Goal: Transaction & Acquisition: Purchase product/service

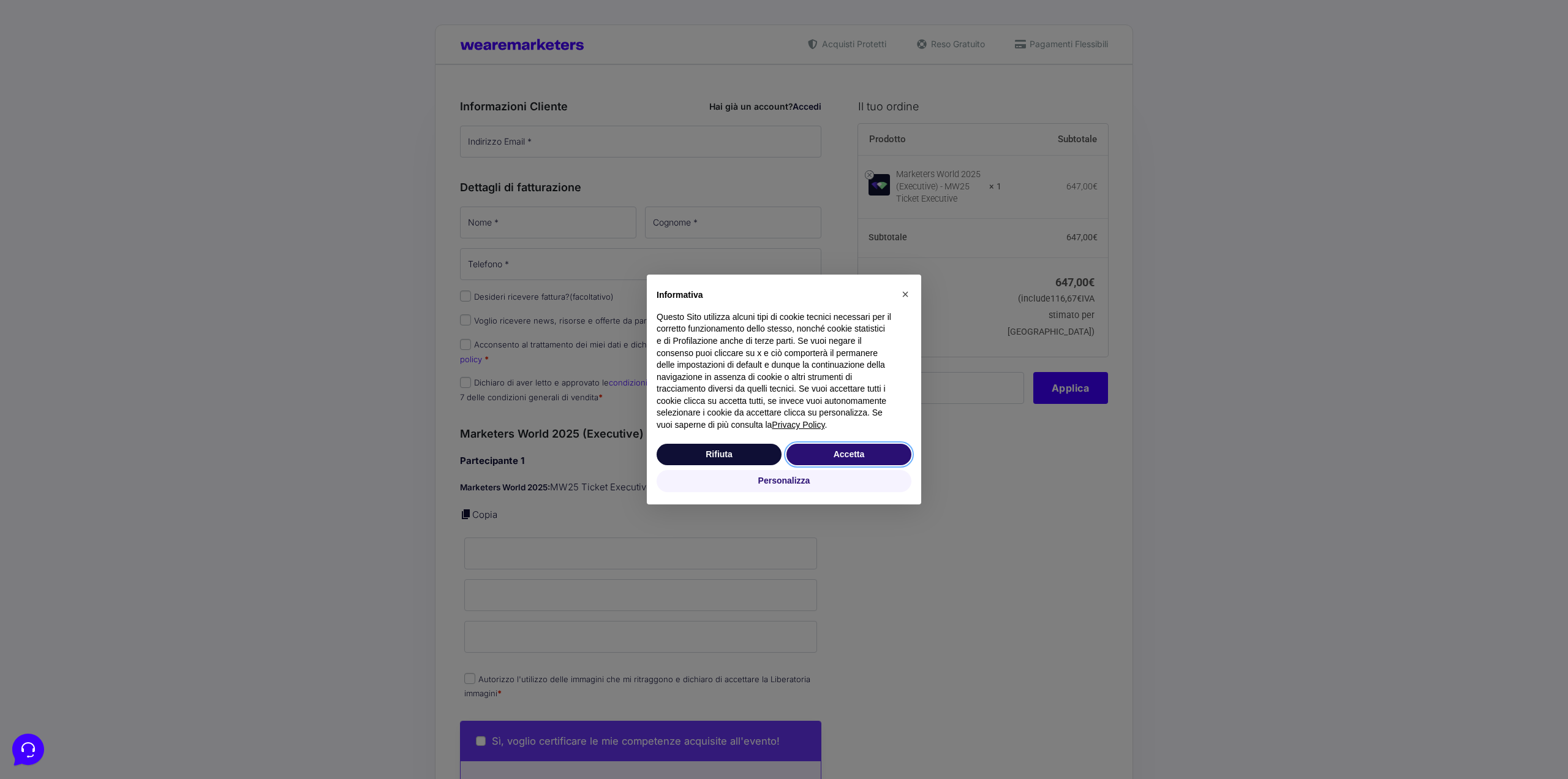
click at [805, 366] on button "Accetta" at bounding box center [848, 454] width 125 height 22
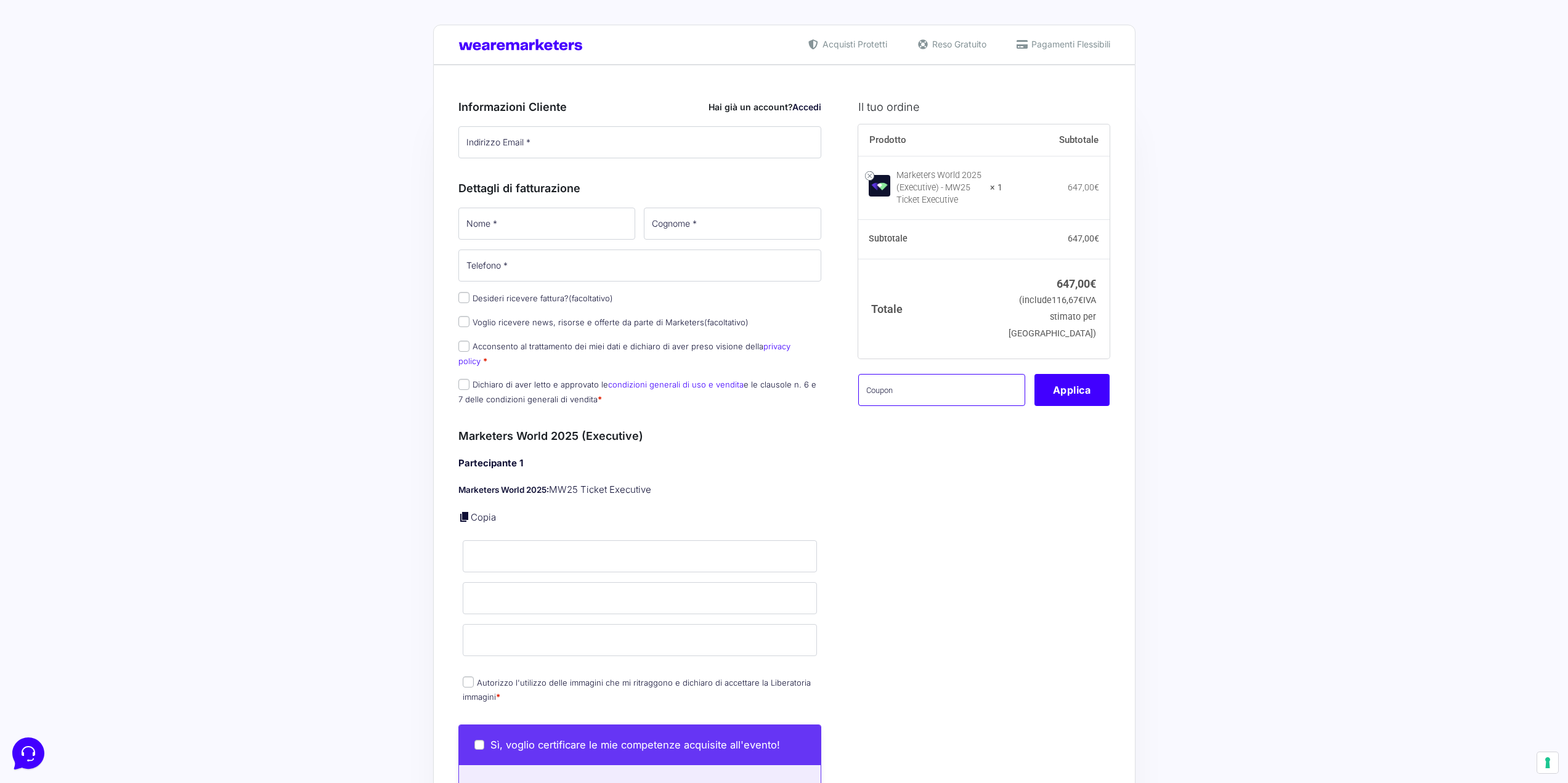
click at [810, 368] on input "text" at bounding box center [942, 390] width 167 height 32
paste input "AMB10MW25"
type input "AMB10MW25"
click at [810, 368] on button "Applica" at bounding box center [1073, 390] width 75 height 32
type button "Apply"
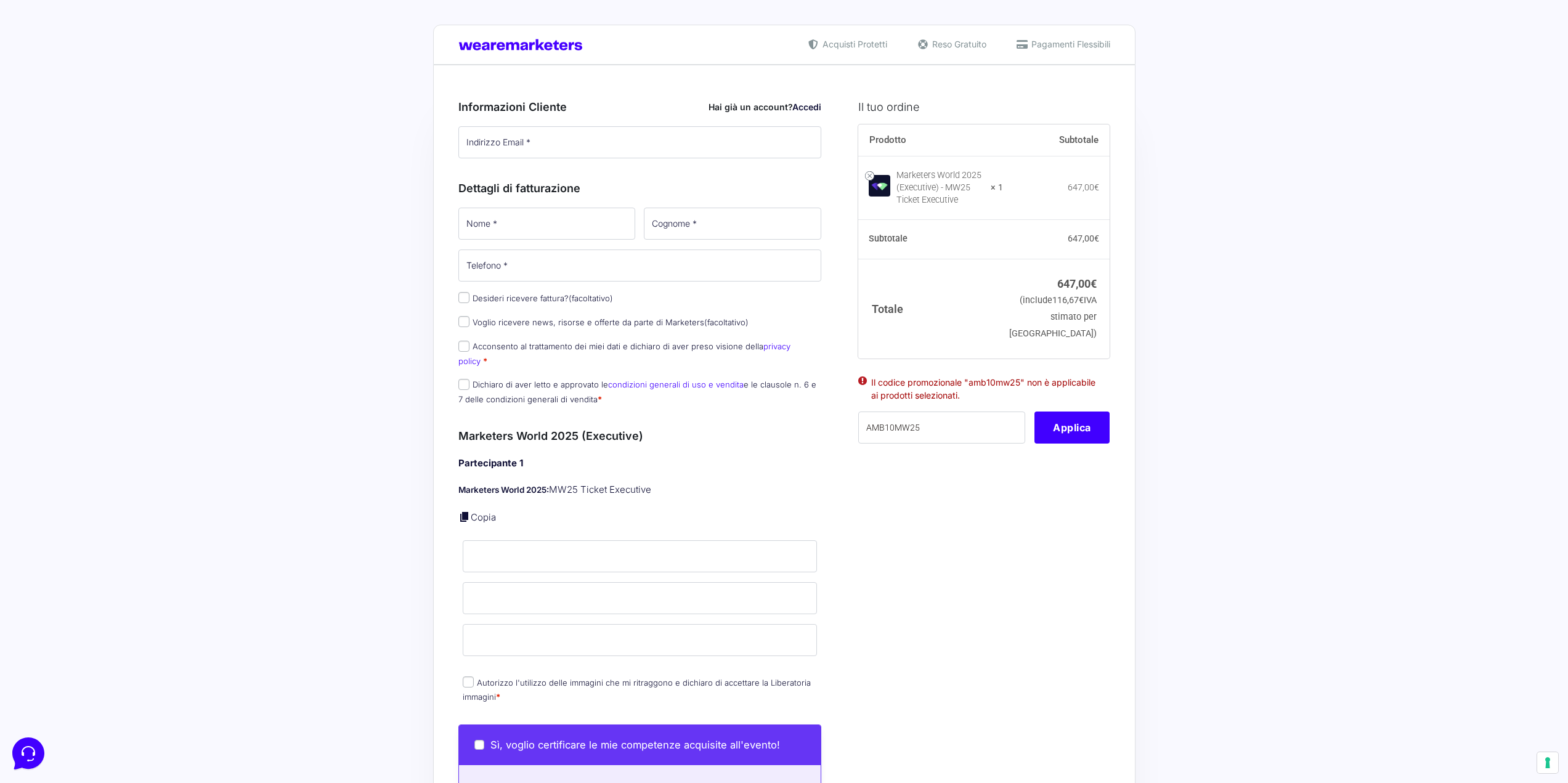
click at [810, 368] on div "Acquisti Protetti Reso Gratuito Pagamenti Flessibili Riepilogo Ordine 647,00 € …" at bounding box center [784, 694] width 1568 height 1390
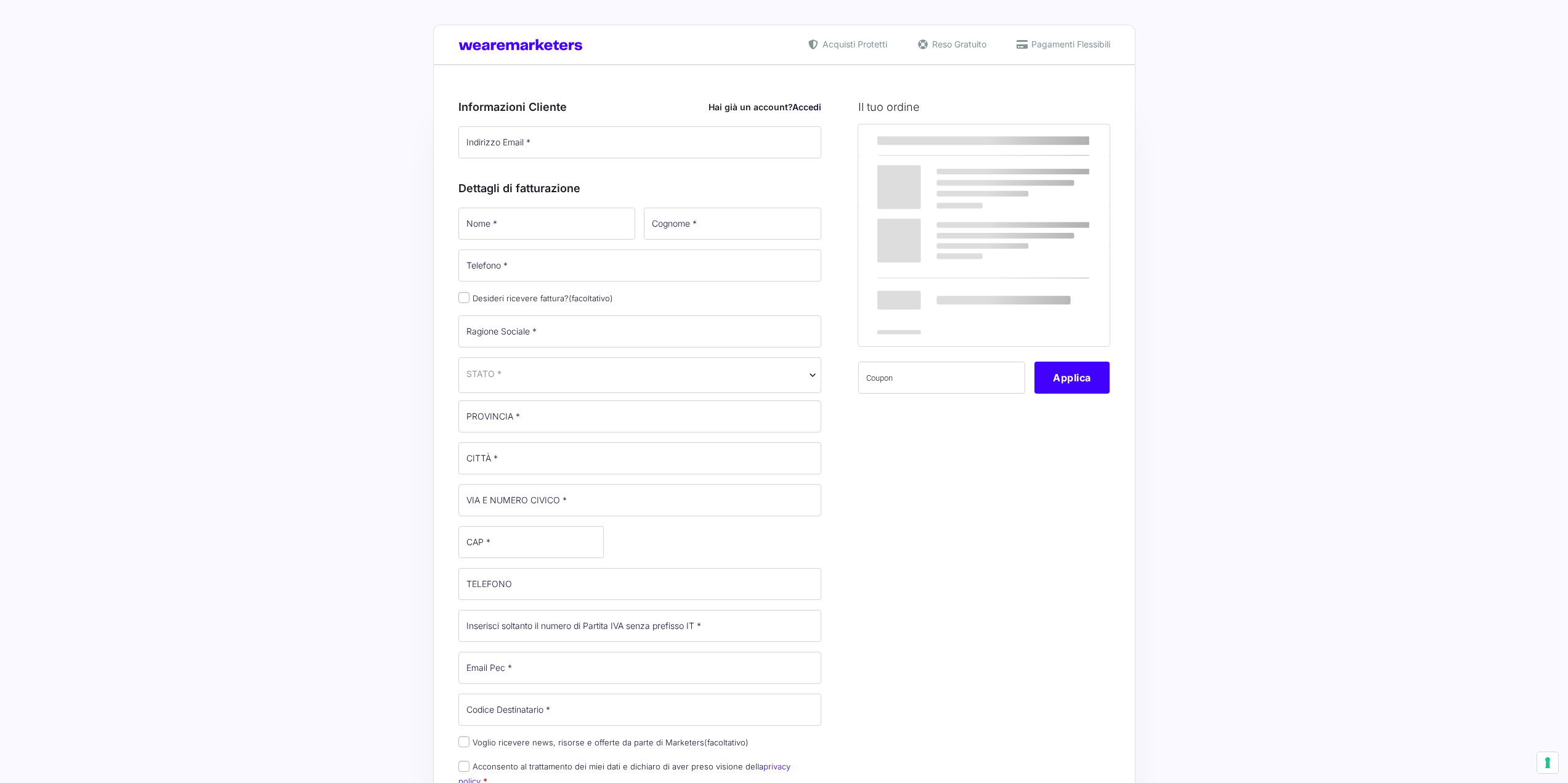
select select
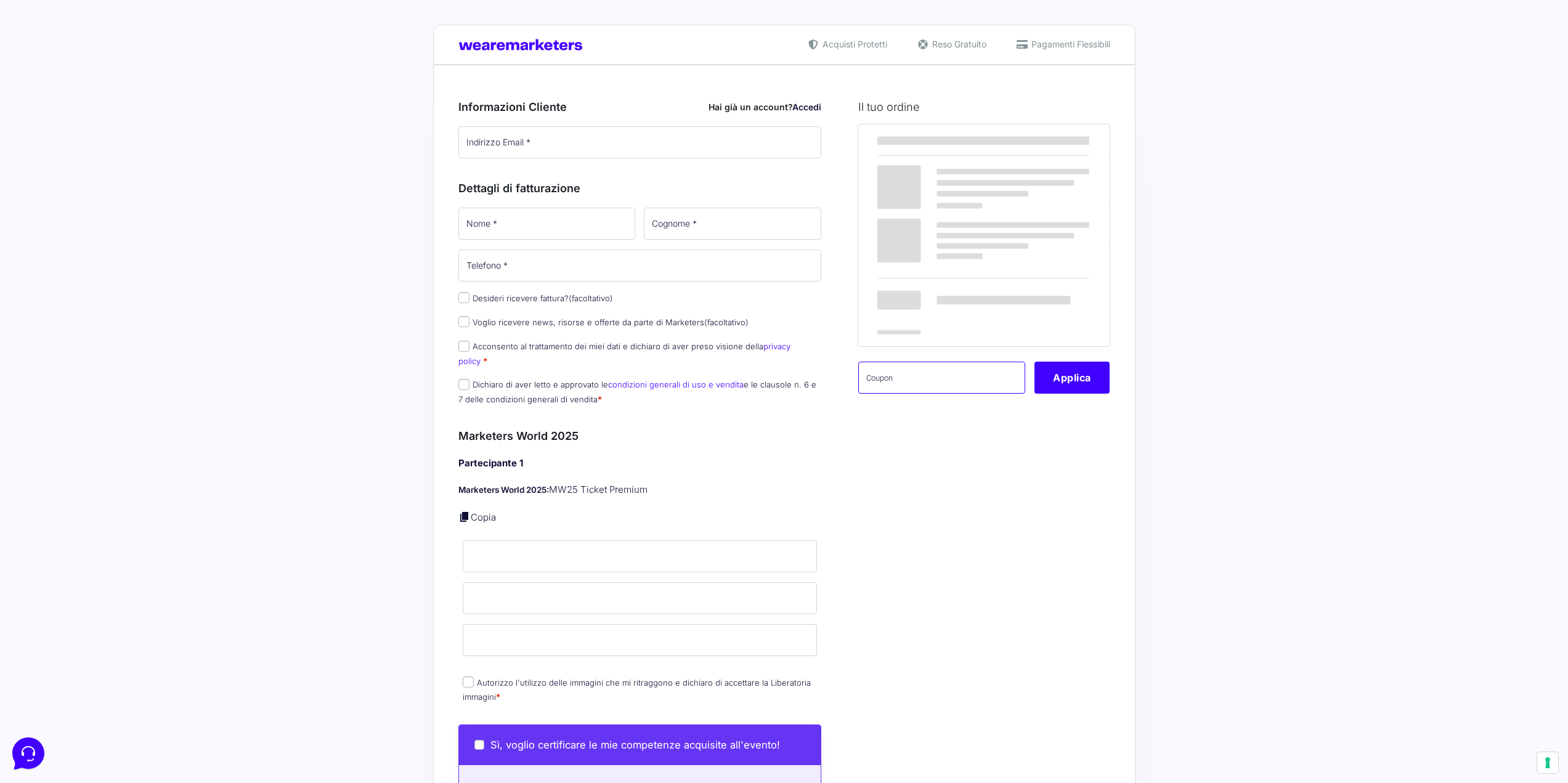
click at [951, 370] on input "text" at bounding box center [942, 377] width 167 height 32
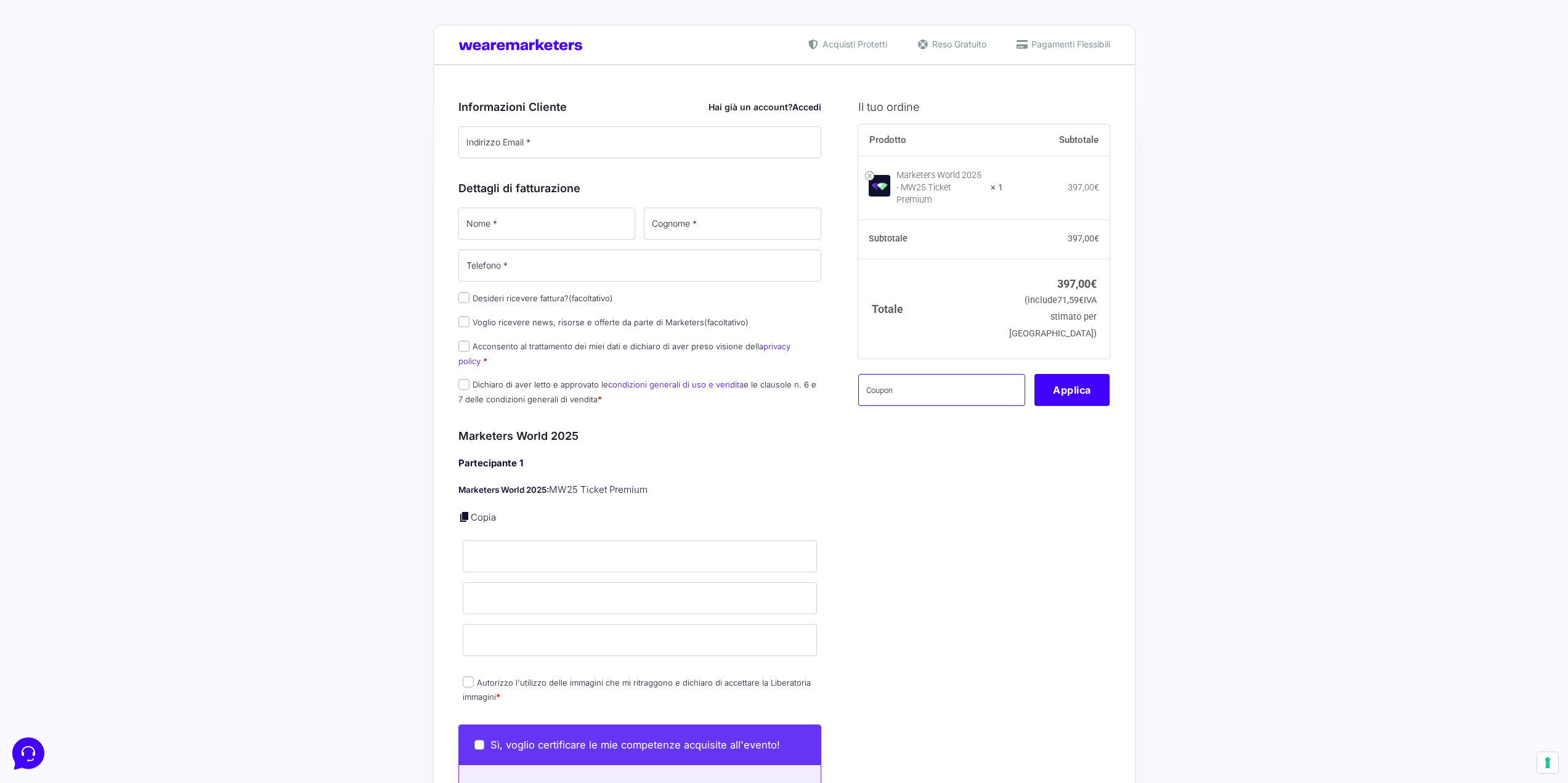
click at [927, 390] on input "text" at bounding box center [942, 390] width 167 height 32
paste input "AMB10MW25"
type input "AMB10MW25"
click at [1058, 378] on button "Applica" at bounding box center [1073, 390] width 75 height 32
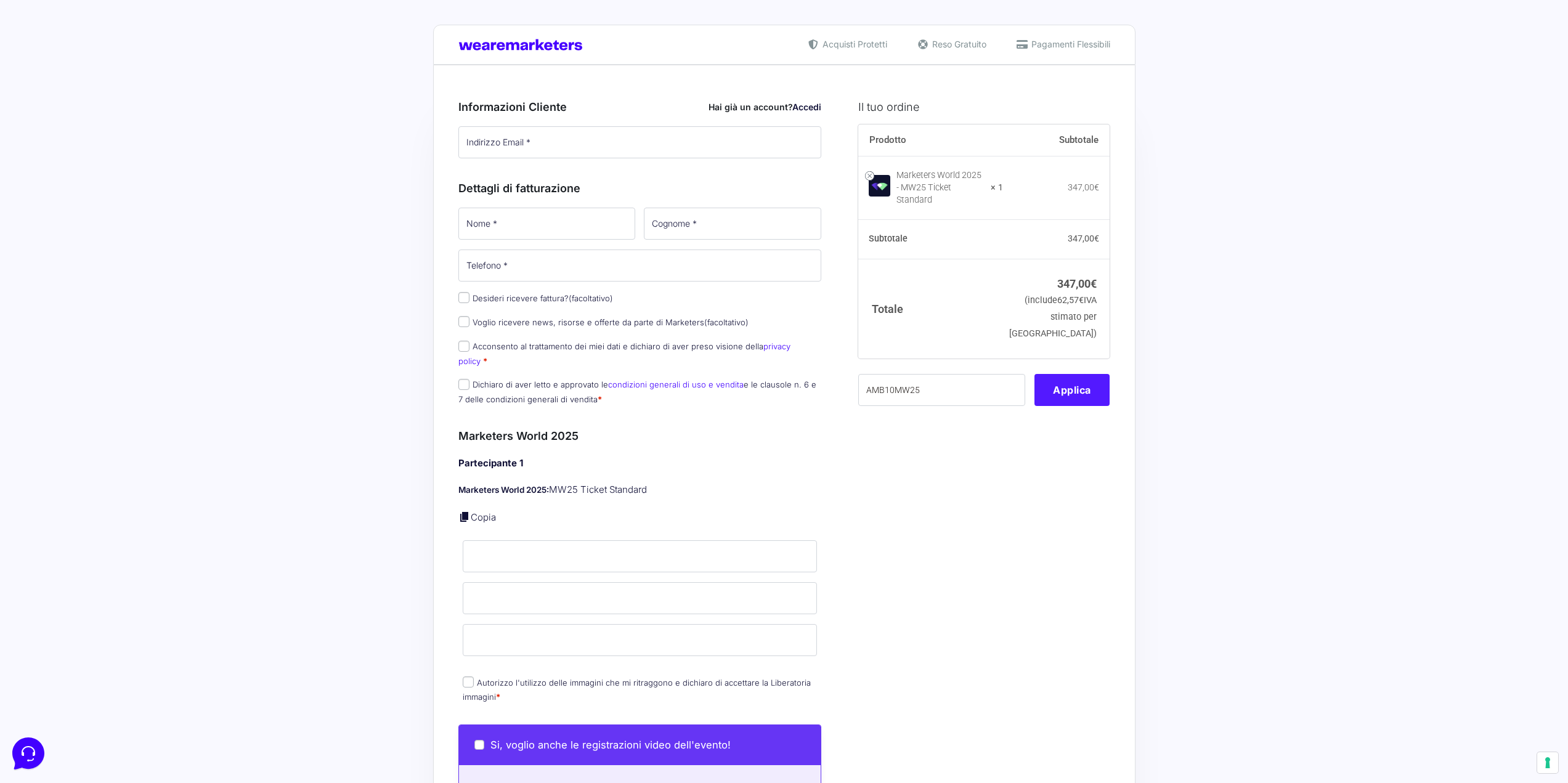
type input "AMB10MW25"
click at [1077, 384] on button "Applica" at bounding box center [1073, 390] width 75 height 32
